Goal: Information Seeking & Learning: Learn about a topic

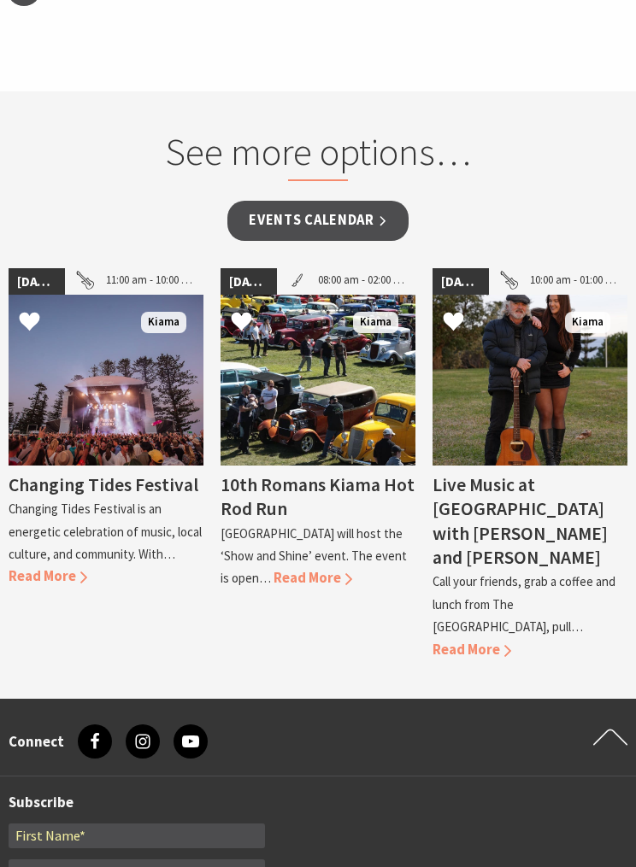
scroll to position [1927, 0]
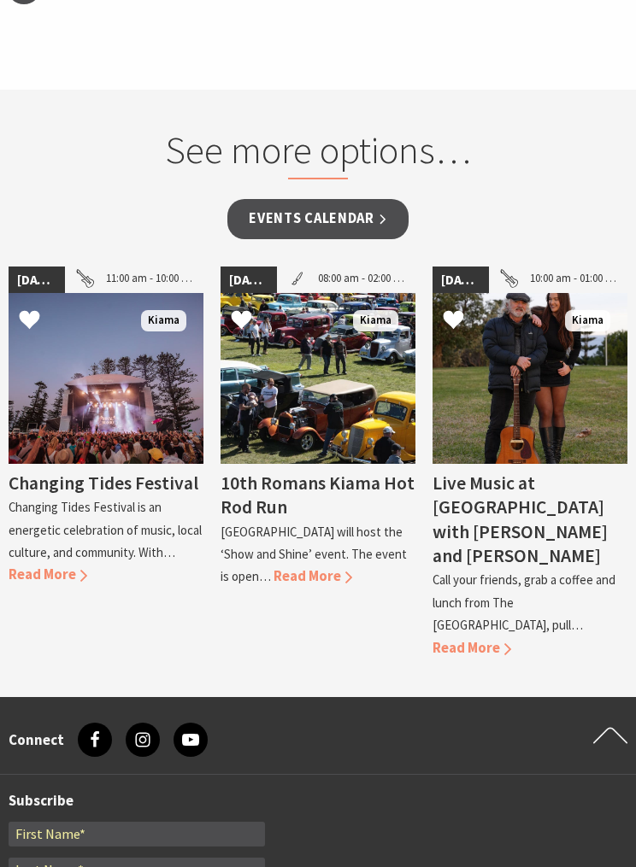
click at [83, 546] on div "Changing Tides Festival Changing Tides Festival is an energetic celebration of …" at bounding box center [106, 526] width 195 height 123
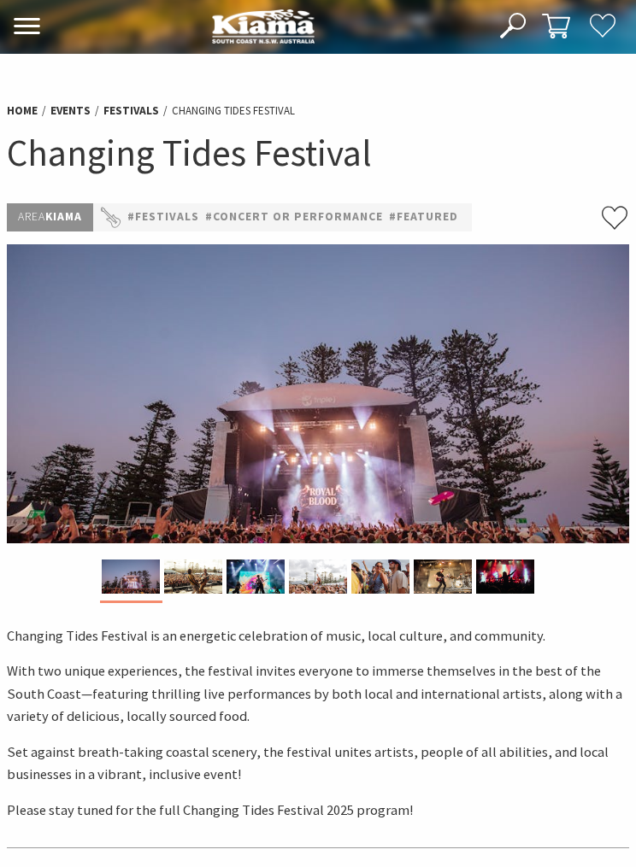
click at [87, 115] on link "Events" at bounding box center [70, 110] width 40 height 15
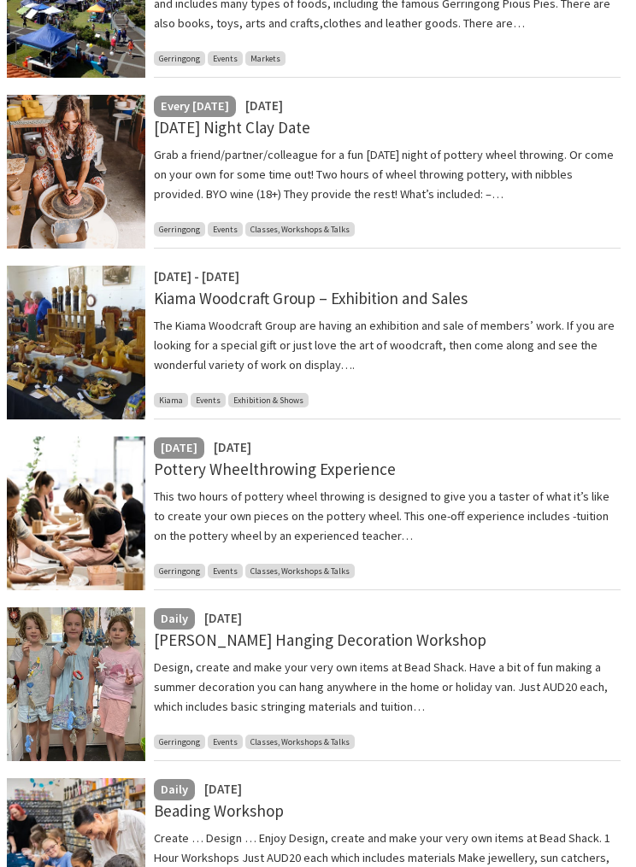
scroll to position [655, 0]
click at [223, 302] on link "Kiama Woodcraft Group – Exhibition and Sales" at bounding box center [311, 298] width 314 height 21
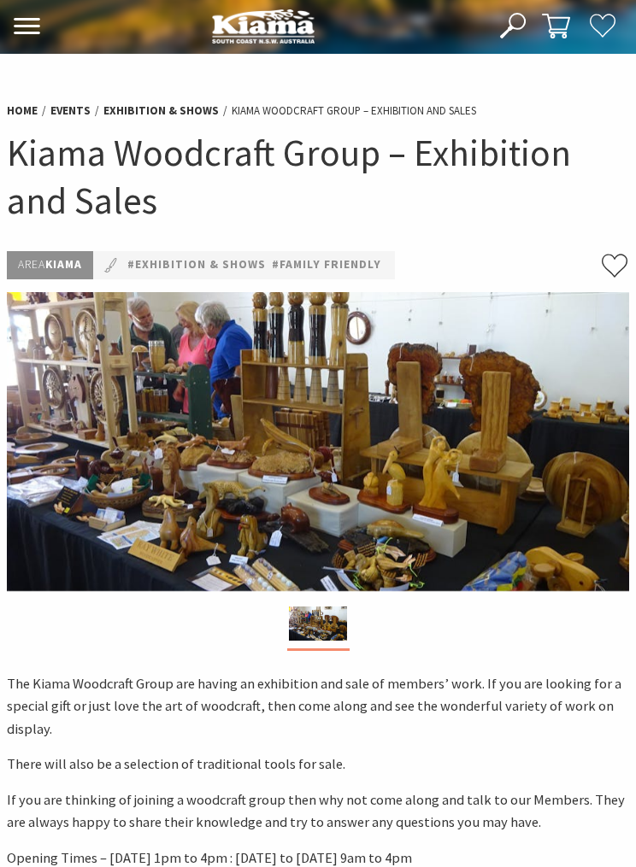
click at [77, 114] on link "Events" at bounding box center [70, 110] width 40 height 15
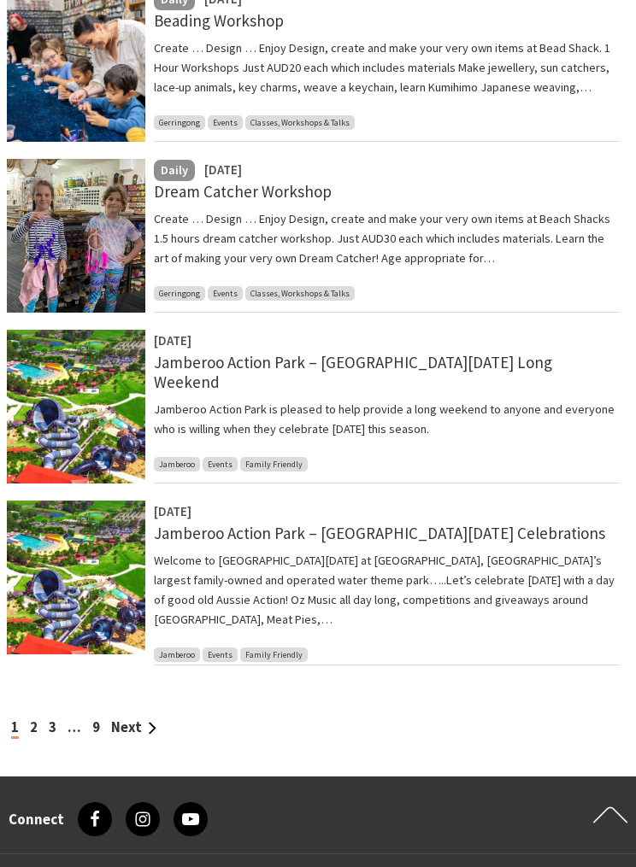
scroll to position [1446, 0]
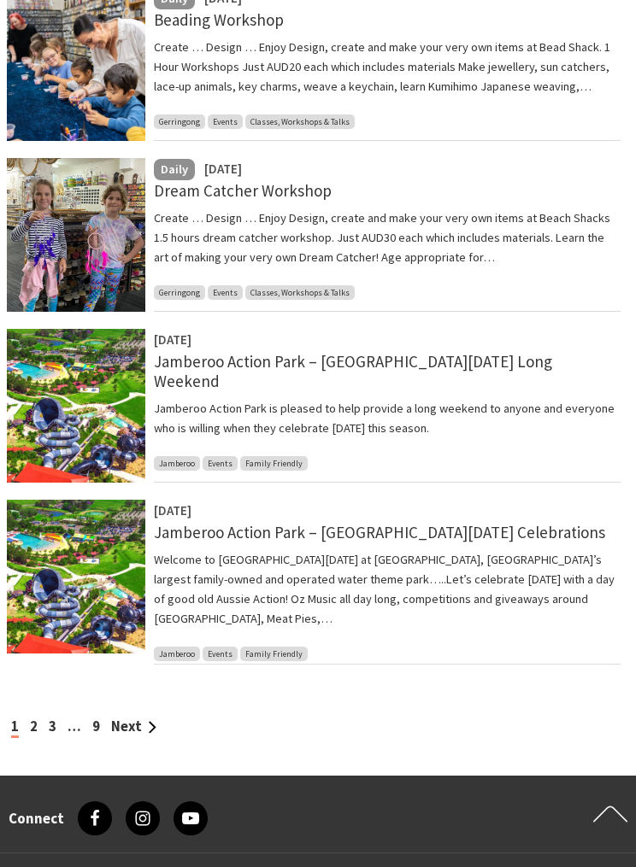
click at [36, 720] on link "2" at bounding box center [34, 727] width 8 height 18
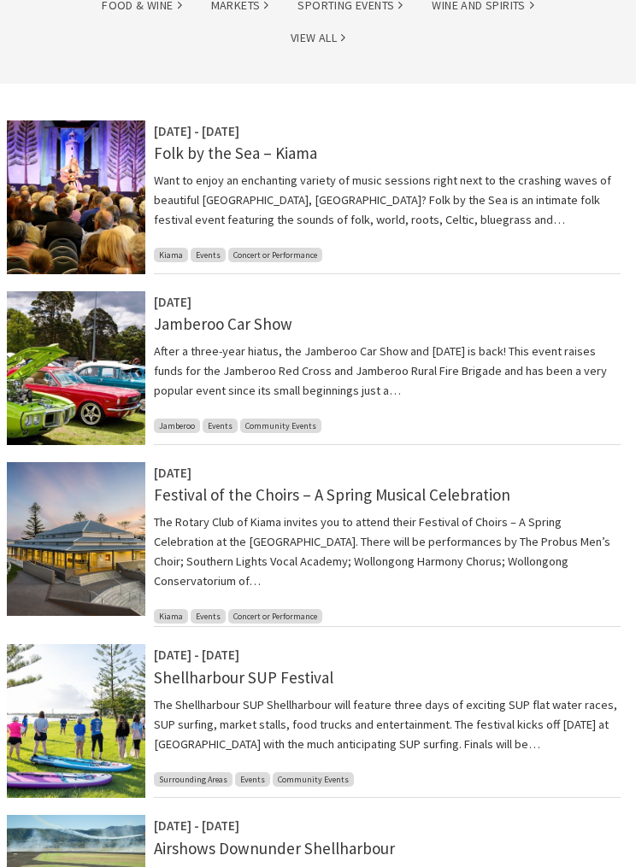
scroll to position [290, 0]
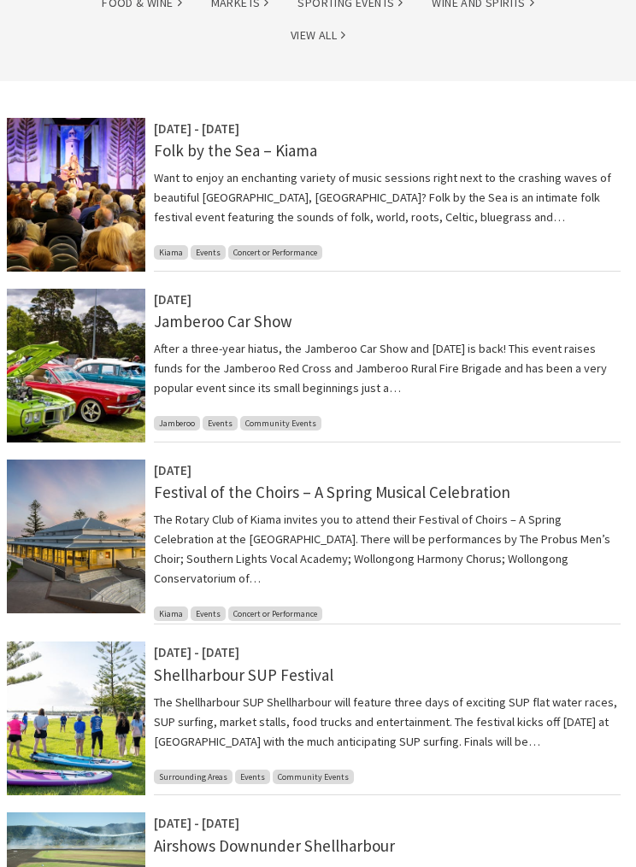
click at [200, 327] on link "Jamberoo Car Show" at bounding box center [223, 321] width 138 height 21
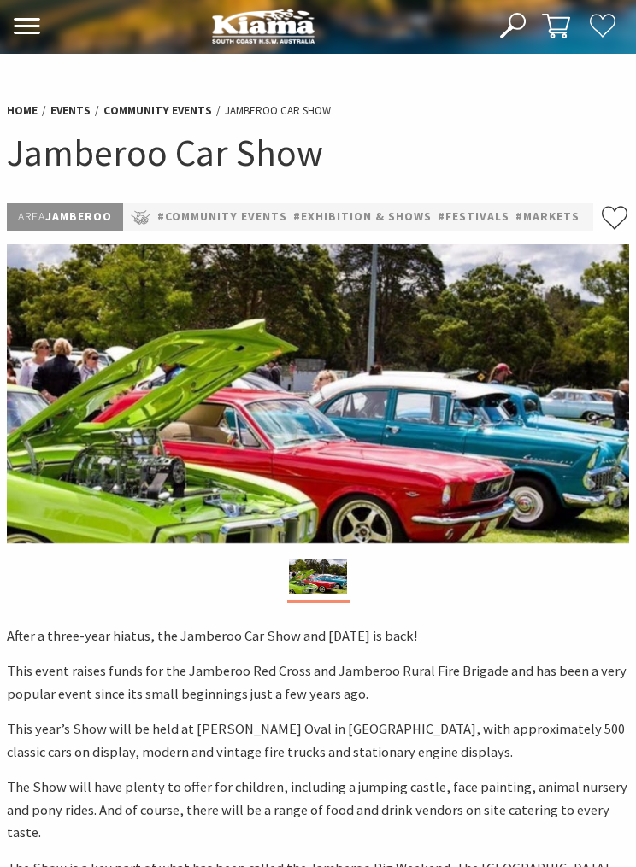
click at [75, 105] on link "Events" at bounding box center [70, 110] width 40 height 15
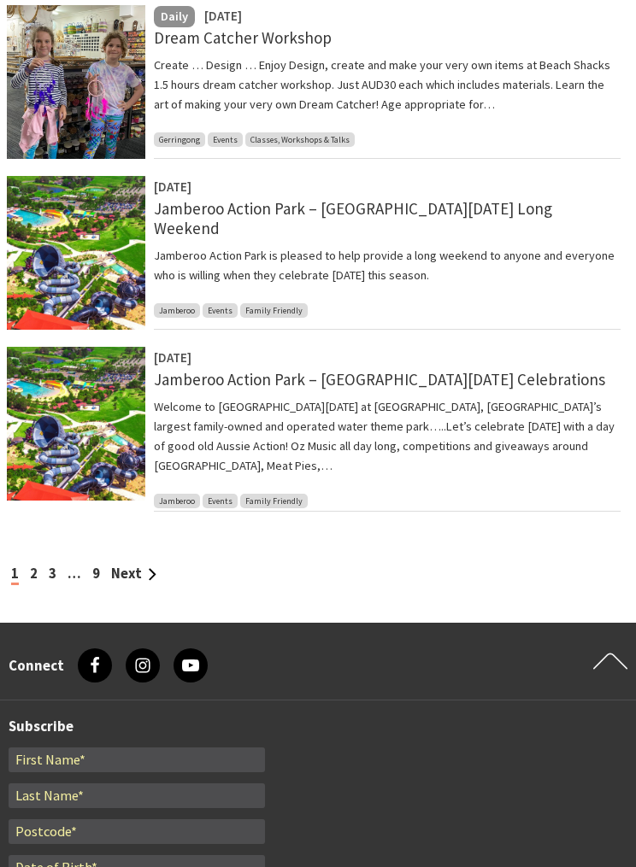
scroll to position [1599, 0]
click at [33, 565] on link "2" at bounding box center [34, 574] width 8 height 18
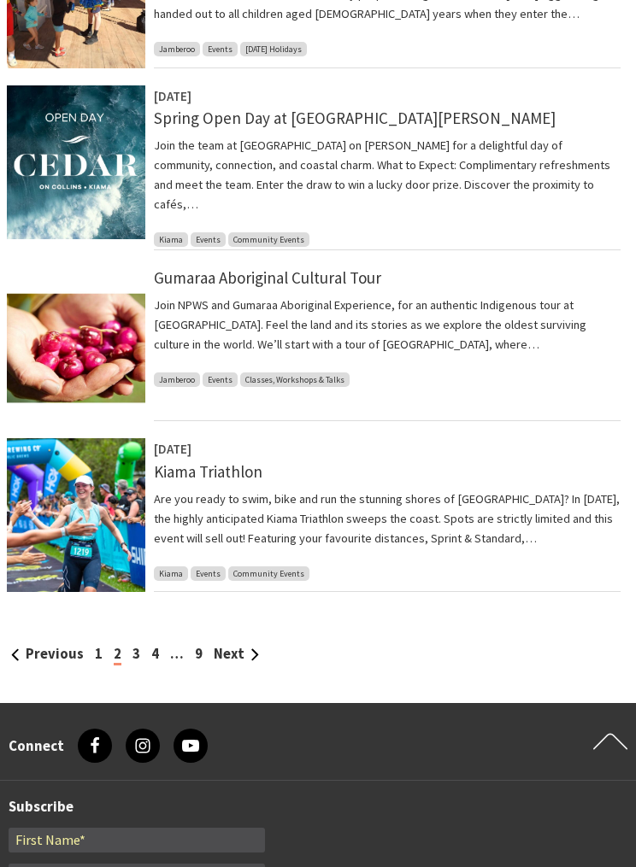
scroll to position [1556, 0]
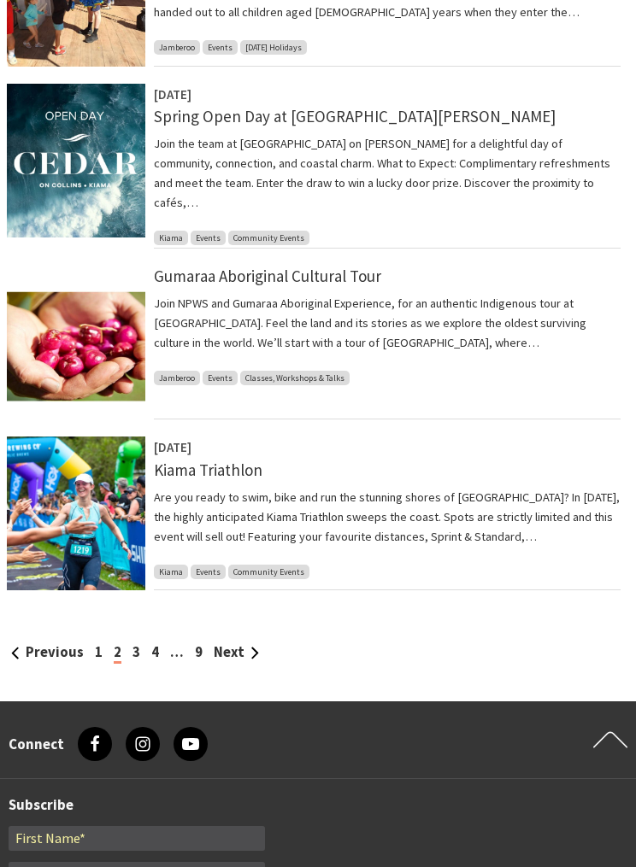
click at [151, 643] on link "4" at bounding box center [155, 652] width 8 height 18
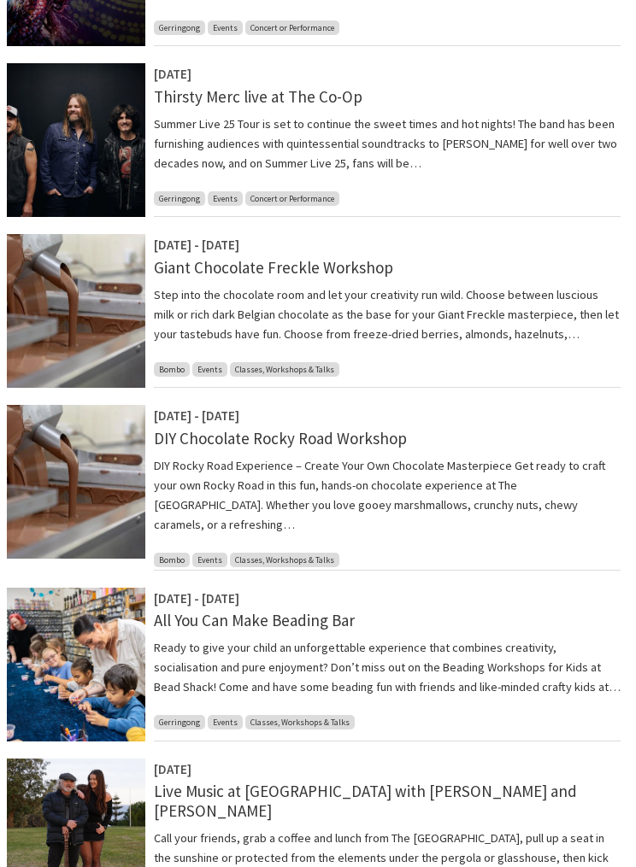
scroll to position [1211, 0]
click at [240, 268] on link "Giant Chocolate Freckle Workshop" at bounding box center [273, 267] width 239 height 21
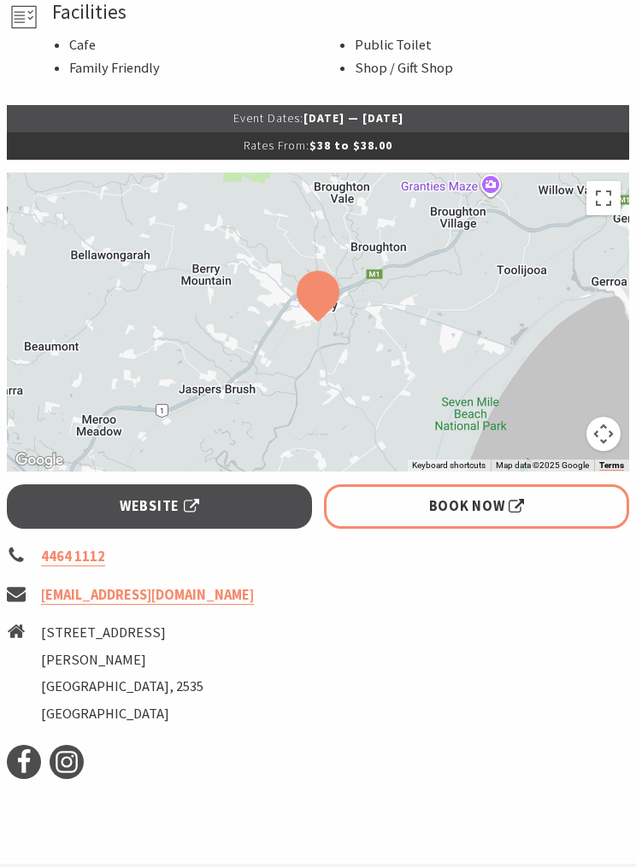
scroll to position [1117, 0]
click at [492, 499] on span "Book Now" at bounding box center [477, 507] width 96 height 22
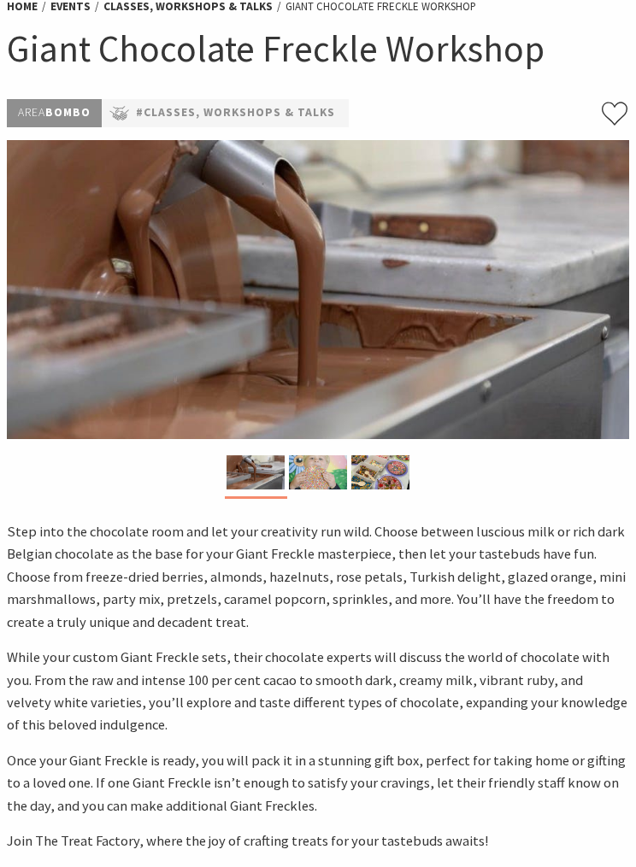
scroll to position [0, 0]
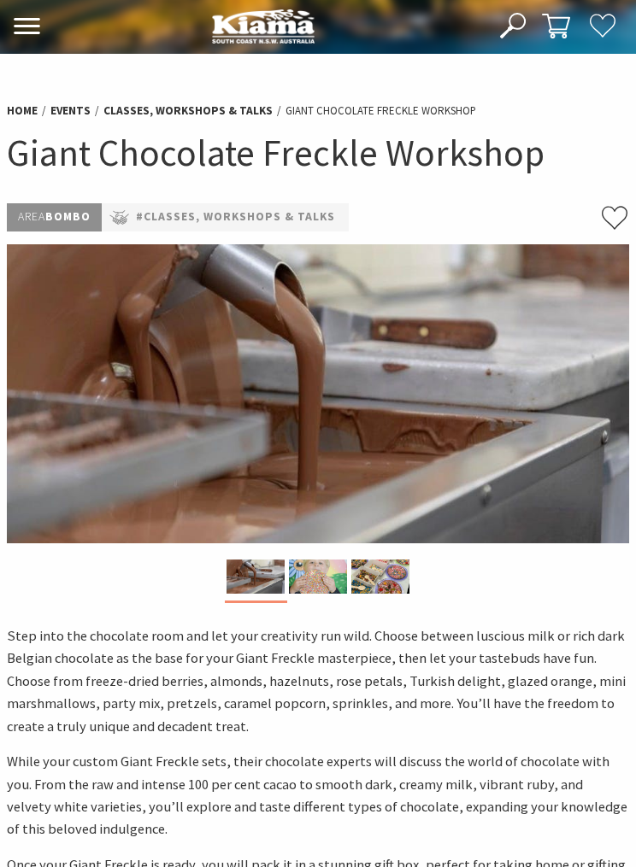
click at [73, 114] on link "Events" at bounding box center [70, 110] width 40 height 15
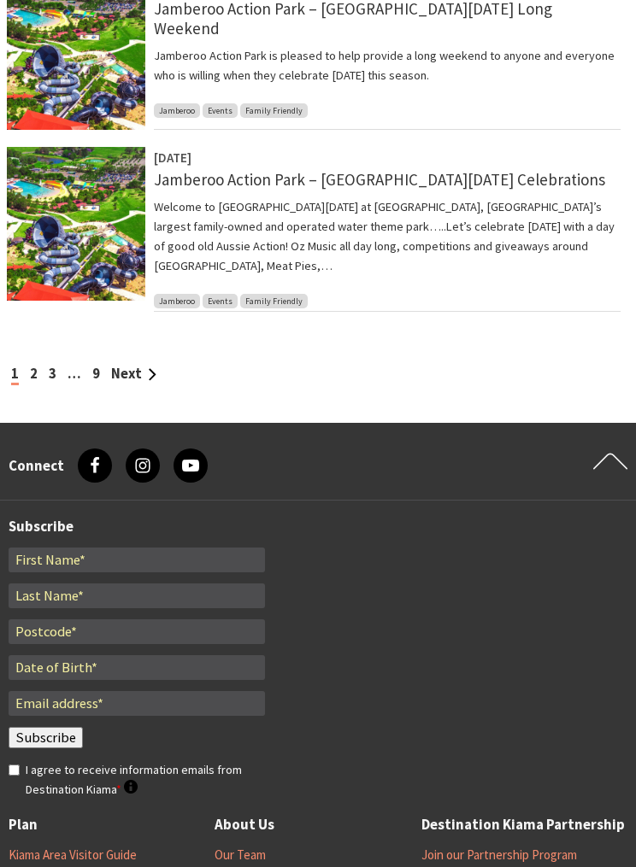
scroll to position [1850, 0]
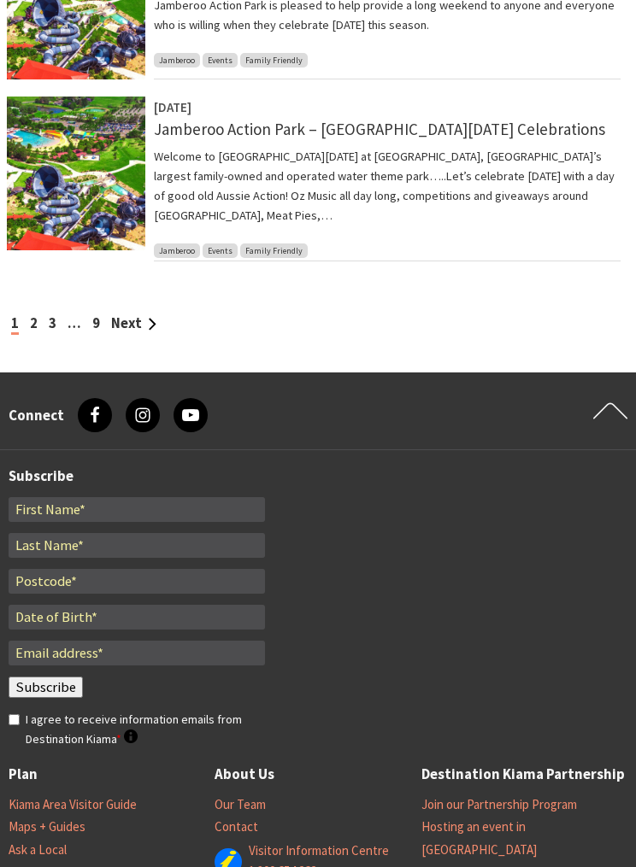
click at [54, 322] on link "3" at bounding box center [53, 323] width 8 height 18
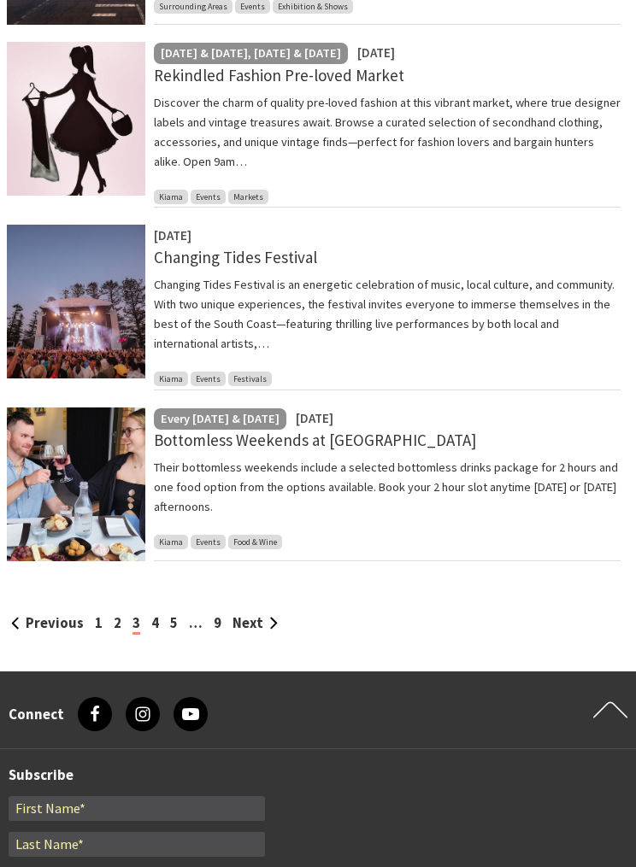
scroll to position [1590, 0]
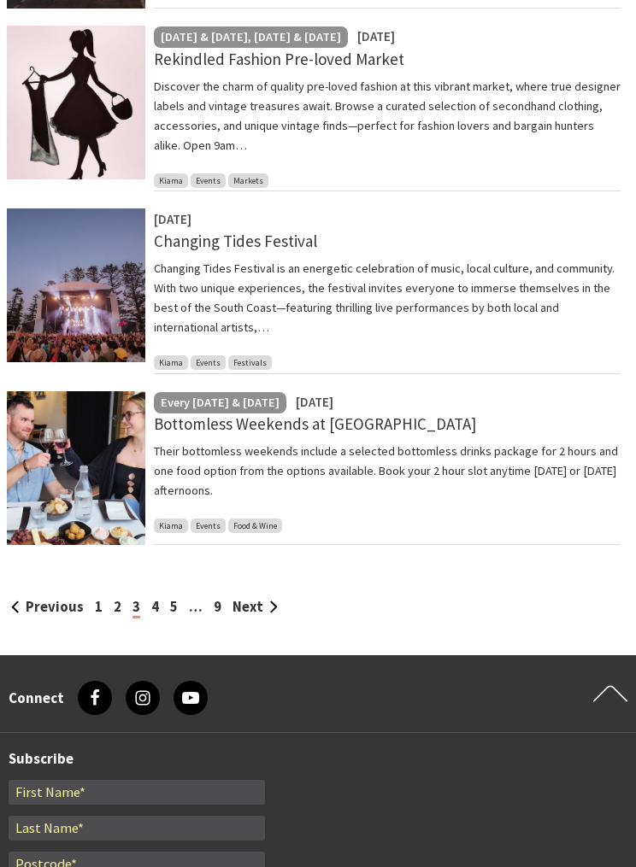
click at [171, 598] on link "5" at bounding box center [174, 607] width 8 height 18
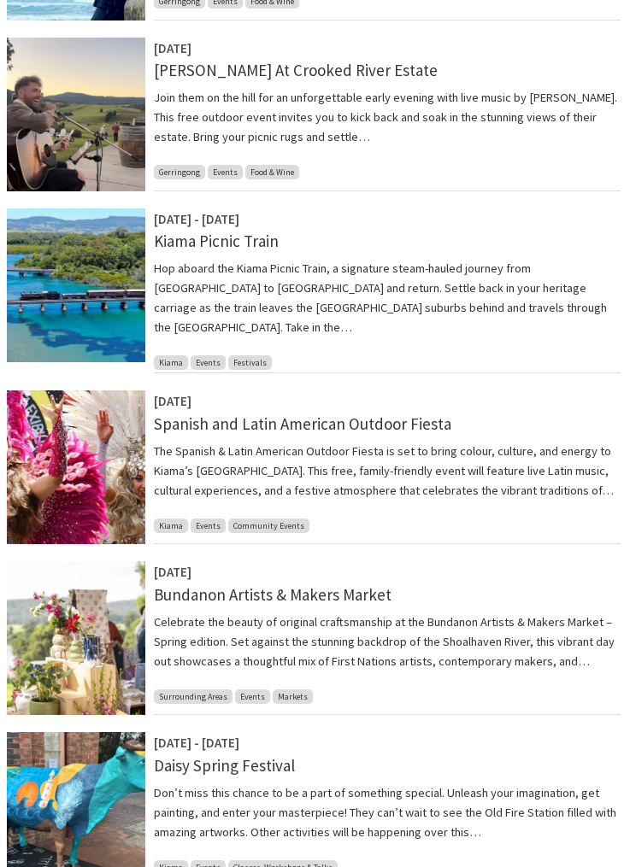
scroll to position [884, 0]
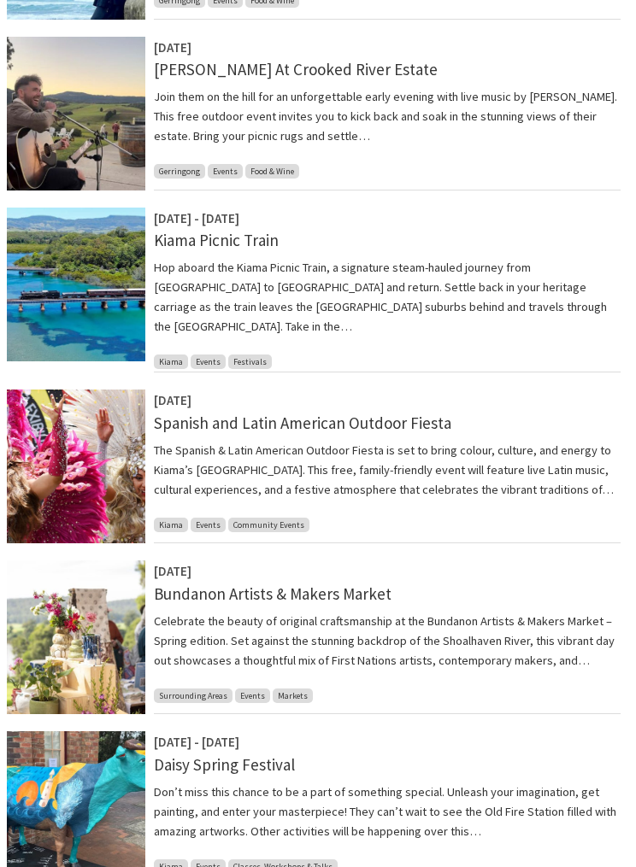
click at [230, 264] on p "Hop aboard the Kiama Picnic Train, a signature steam-hauled journey from [GEOGR…" at bounding box center [387, 297] width 466 height 79
click at [237, 232] on link "Kiama Picnic Train" at bounding box center [216, 240] width 125 height 21
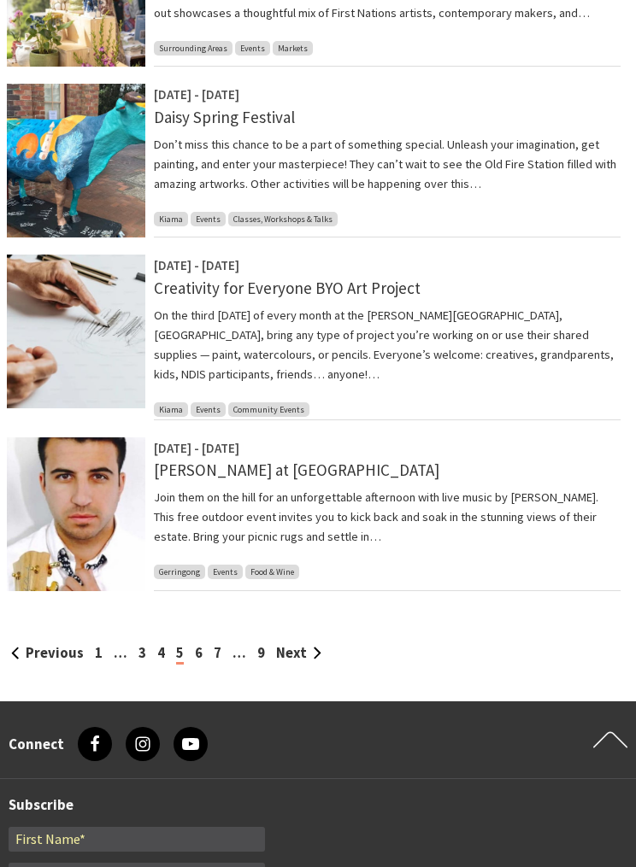
scroll to position [1565, 0]
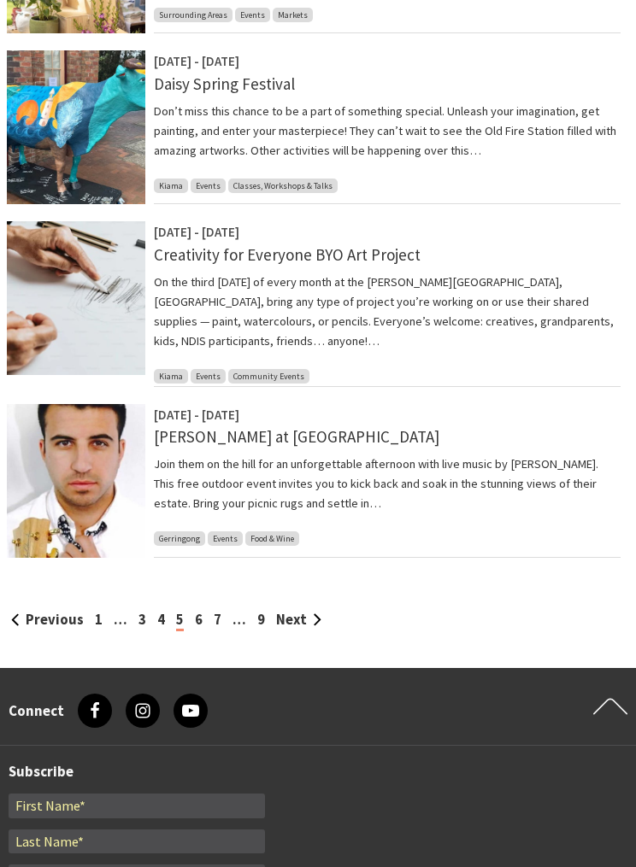
click at [199, 611] on link "6" at bounding box center [199, 620] width 8 height 18
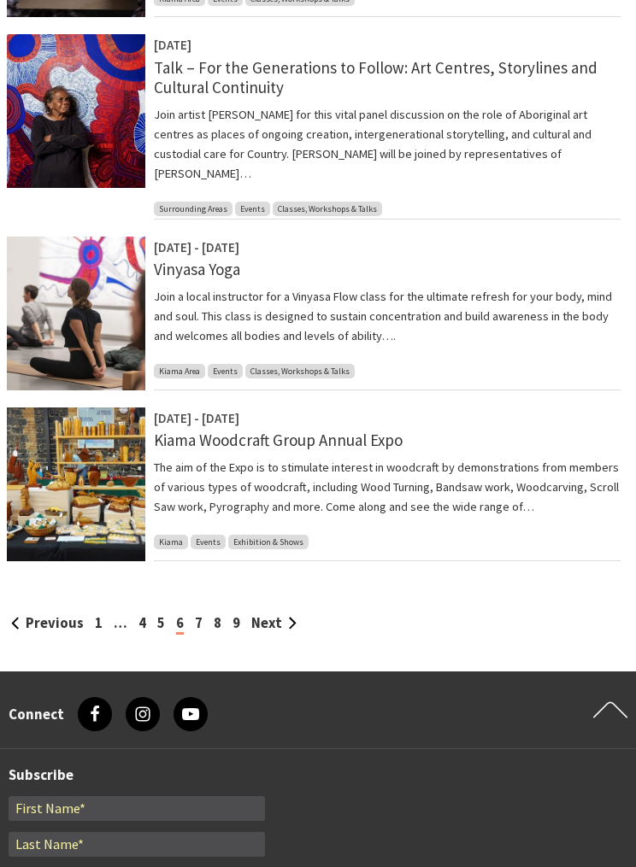
scroll to position [1582, 0]
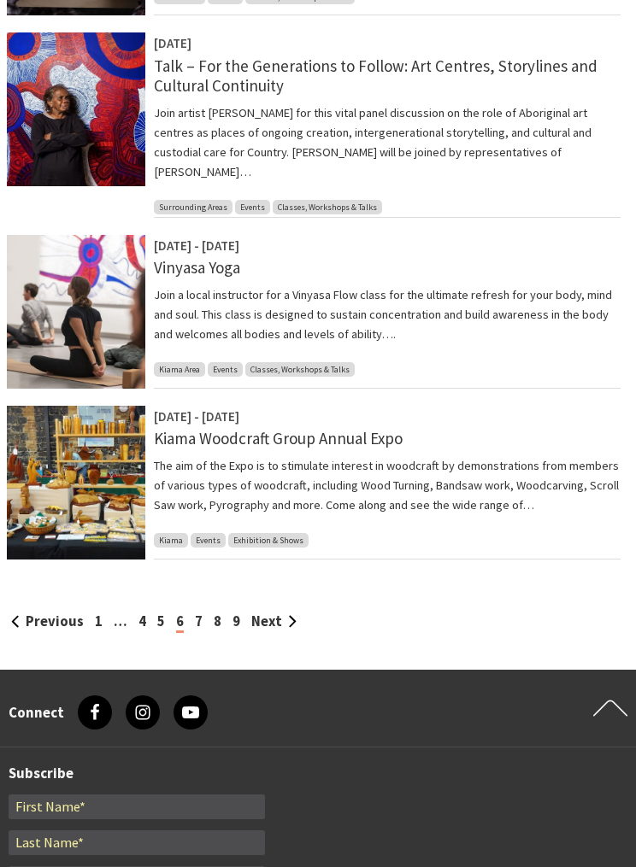
click at [197, 613] on link "7" at bounding box center [199, 622] width 8 height 18
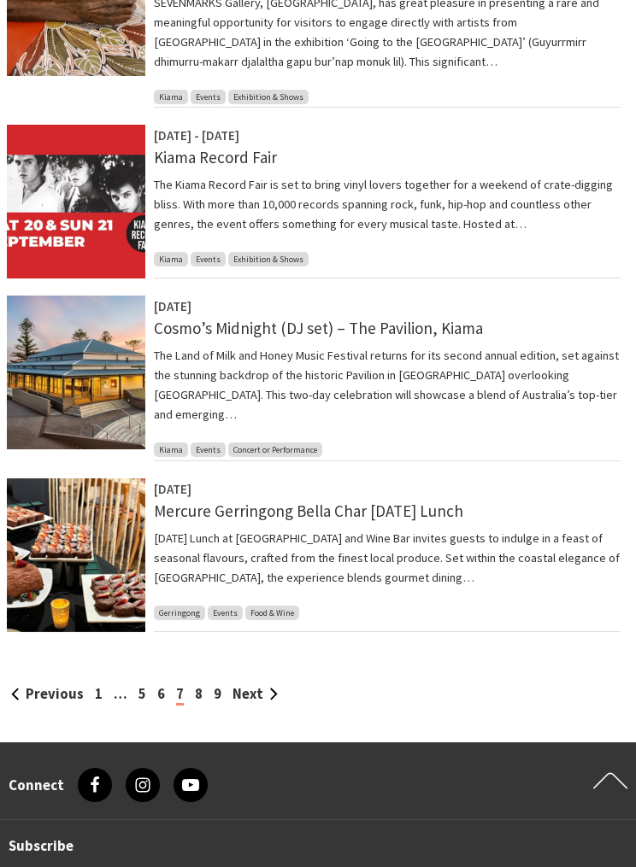
scroll to position [1522, 0]
click at [196, 685] on link "8" at bounding box center [199, 694] width 8 height 18
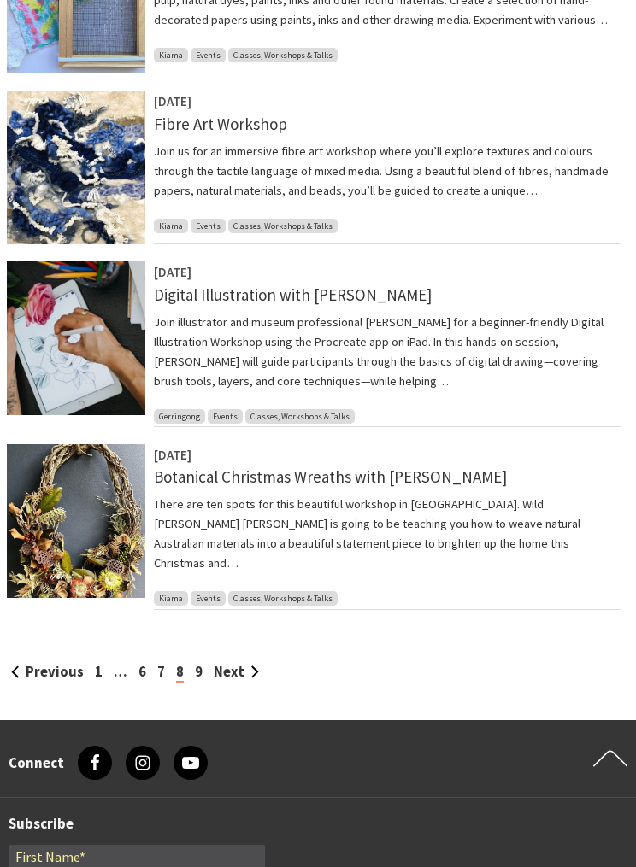
scroll to position [1525, 0]
click at [196, 663] on link "9" at bounding box center [199, 672] width 8 height 18
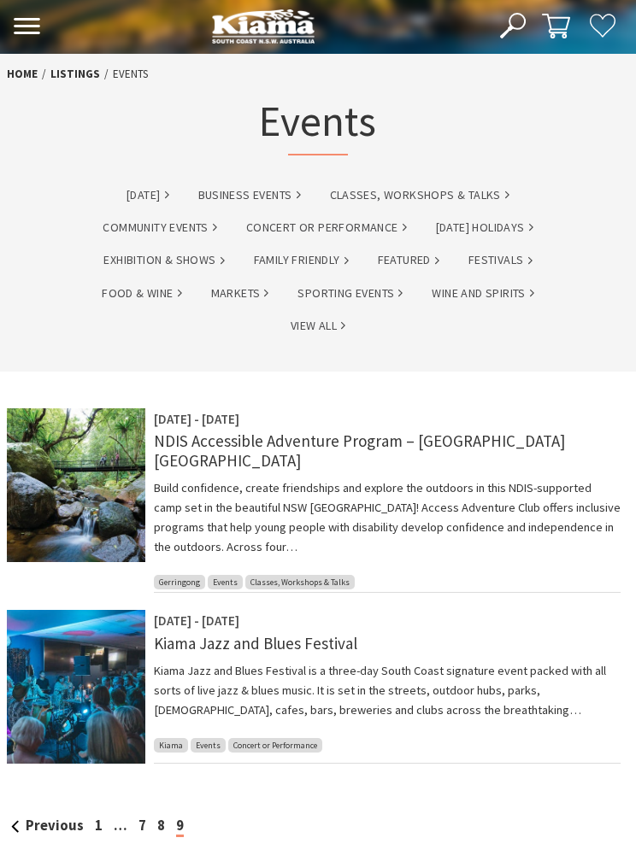
click at [413, 204] on link "Classes, Workshops & Talks" at bounding box center [419, 195] width 179 height 20
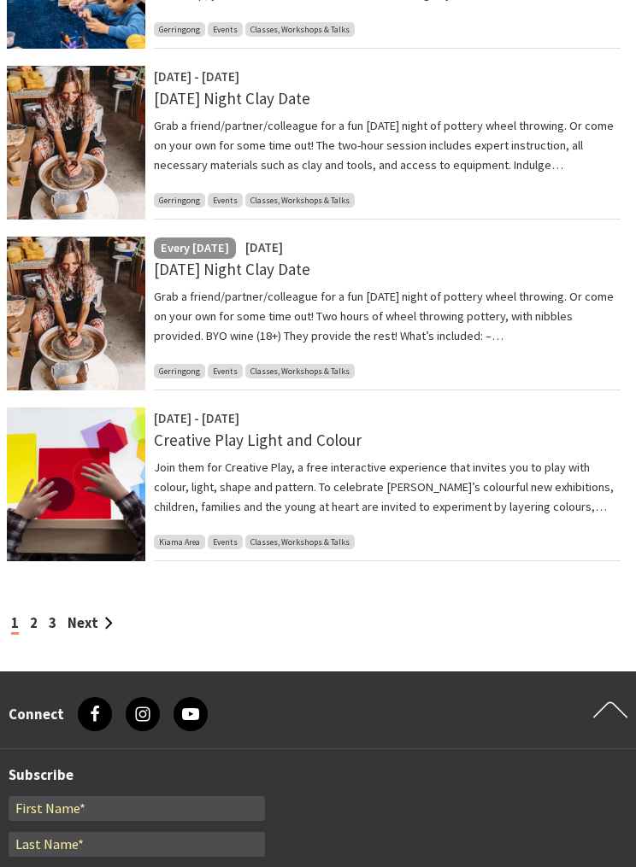
scroll to position [1240, 0]
click at [49, 630] on link "3" at bounding box center [53, 623] width 8 height 18
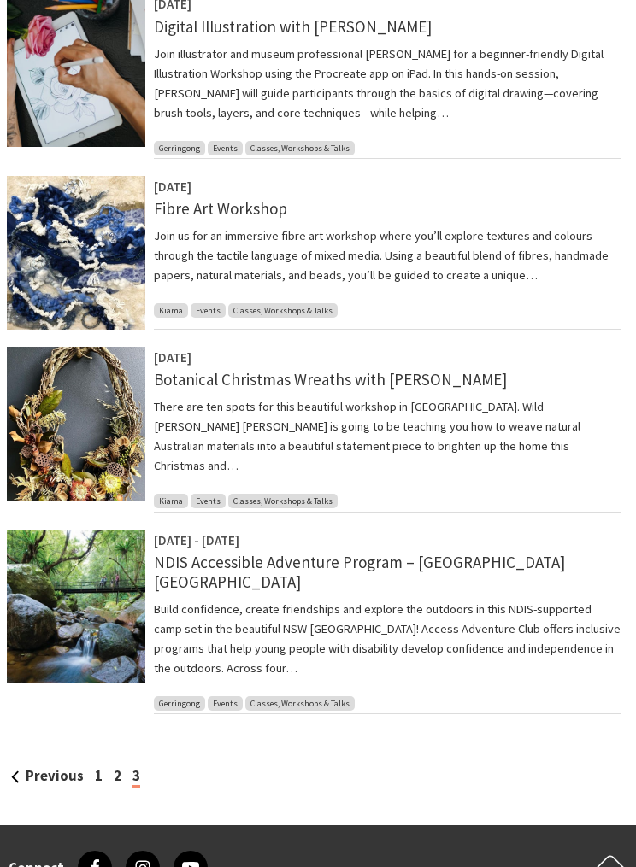
scroll to position [984, 0]
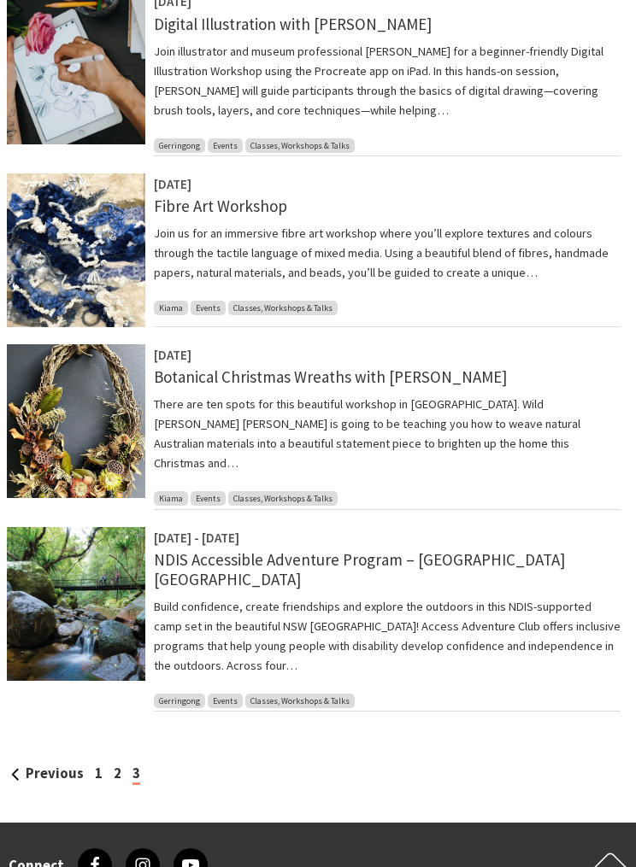
click at [210, 370] on link "Botanical Christmas Wreaths with [PERSON_NAME]" at bounding box center [330, 376] width 353 height 21
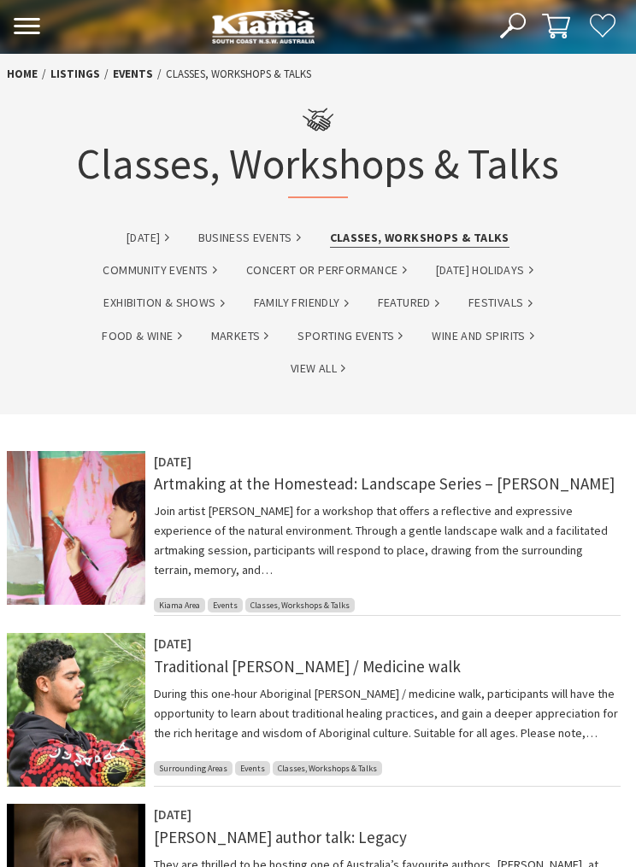
scroll to position [1044, 0]
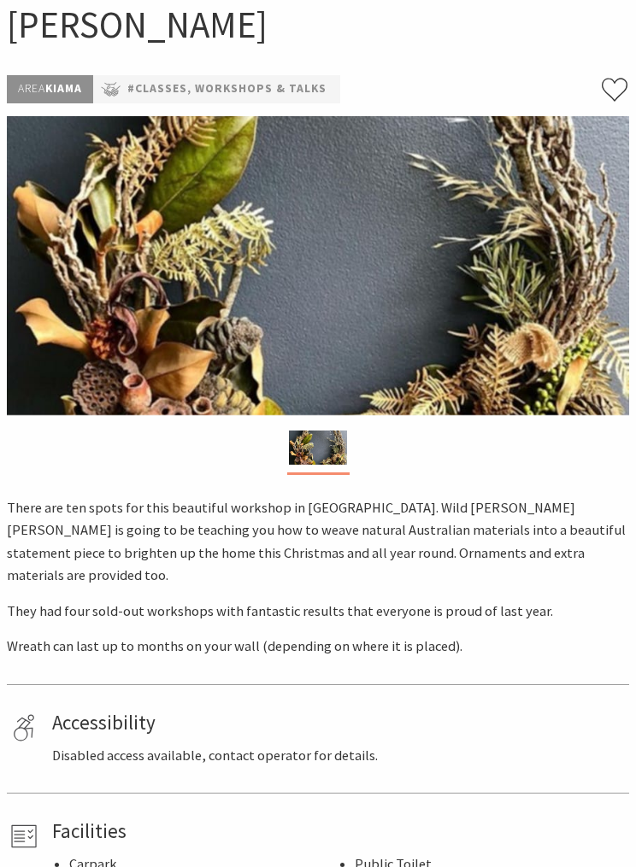
scroll to position [169, 0]
